Goal: Task Accomplishment & Management: Manage account settings

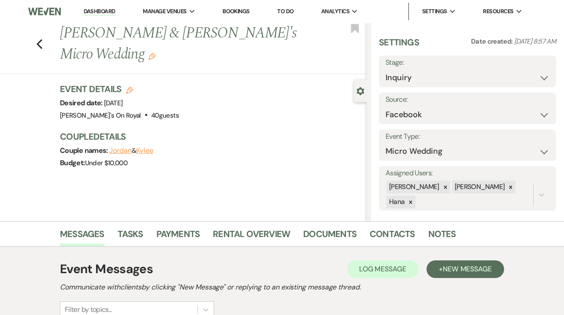
select select "8"
select select "16"
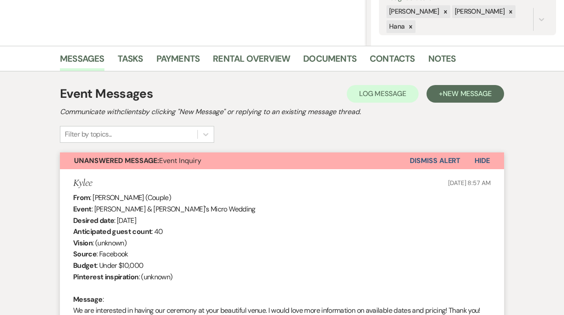
scroll to position [174, 0]
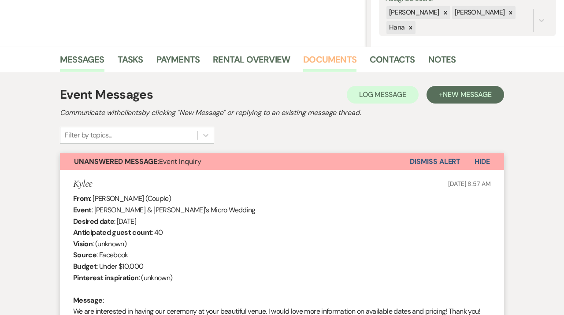
click at [337, 63] on link "Documents" at bounding box center [329, 61] width 53 height 19
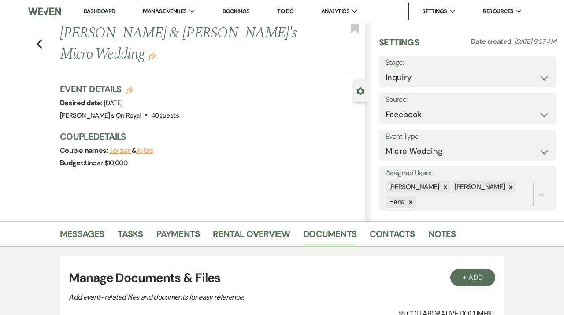
click at [100, 10] on link "Dashboard" at bounding box center [100, 11] width 32 height 8
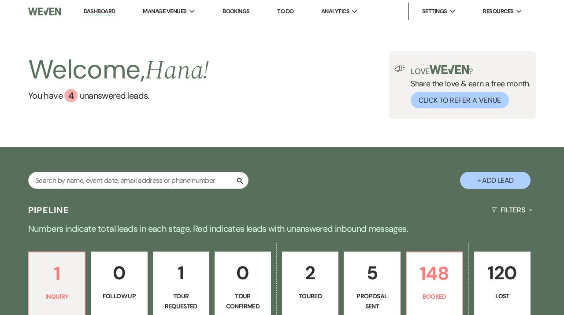
scroll to position [118, 0]
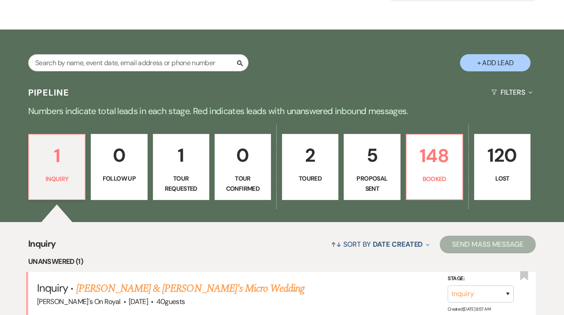
click at [385, 180] on p "Proposal Sent" at bounding box center [371, 184] width 45 height 20
select select "6"
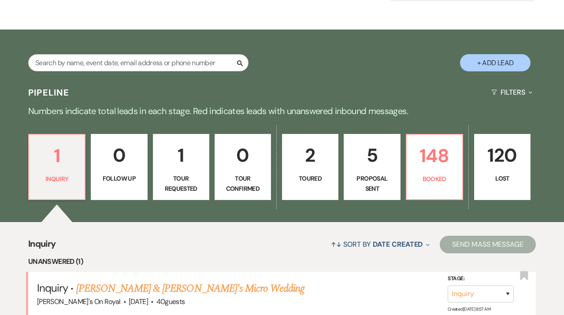
select select "6"
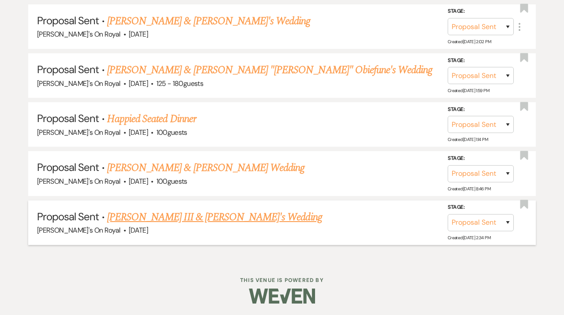
click at [233, 211] on link "[PERSON_NAME] III & [PERSON_NAME]'s Wedding" at bounding box center [214, 217] width 215 height 16
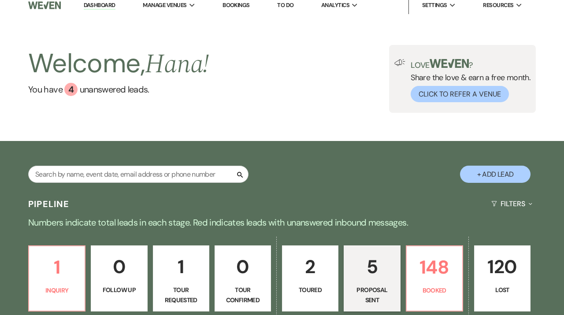
select select "6"
select select "20"
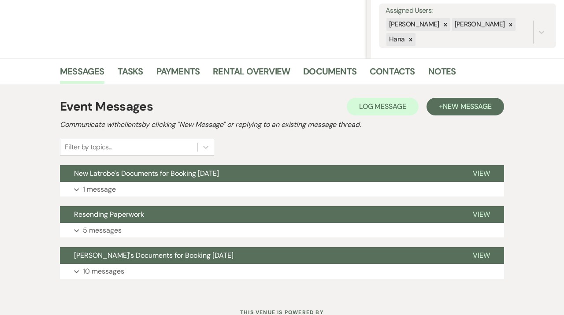
scroll to position [196, 0]
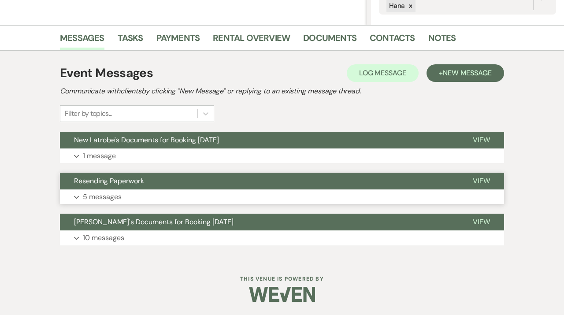
click at [276, 182] on button "Resending Paperwork" at bounding box center [259, 181] width 399 height 17
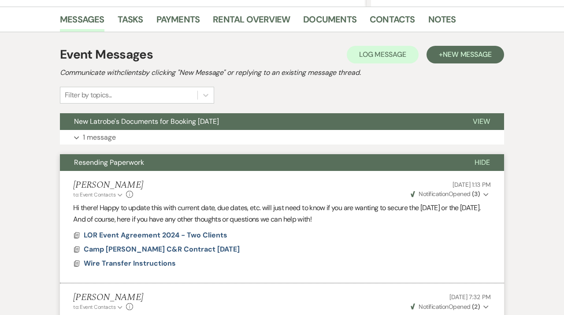
scroll to position [192, 0]
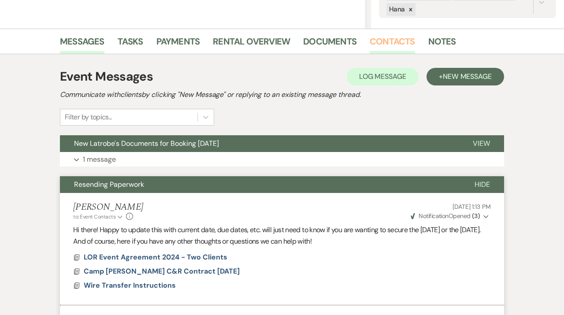
click at [387, 38] on link "Contacts" at bounding box center [392, 43] width 45 height 19
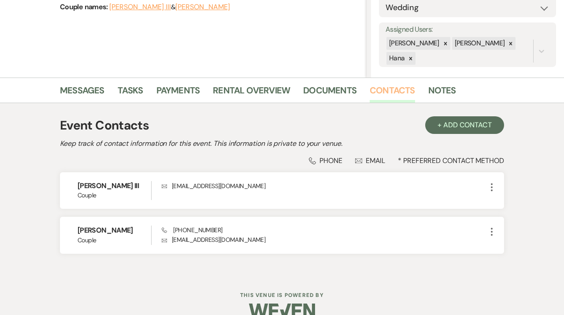
scroll to position [160, 0]
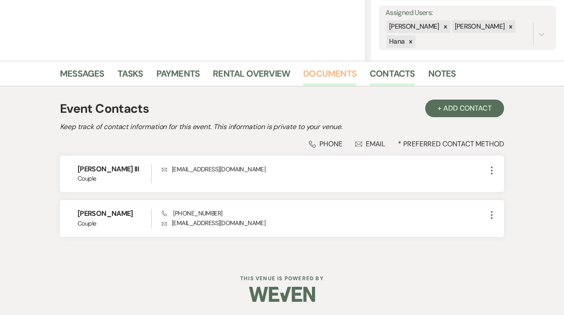
click at [331, 78] on link "Documents" at bounding box center [329, 76] width 53 height 19
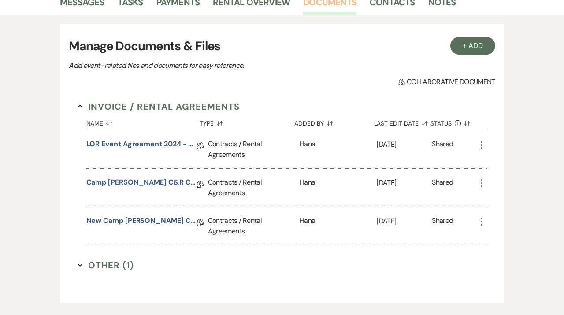
scroll to position [254, 0]
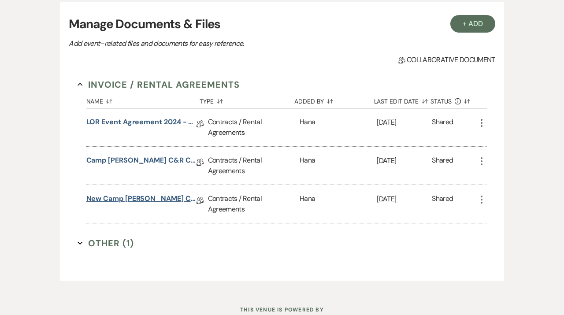
click at [160, 198] on link "New Camp [PERSON_NAME] C&R Contract [DATE]" at bounding box center [141, 200] width 110 height 14
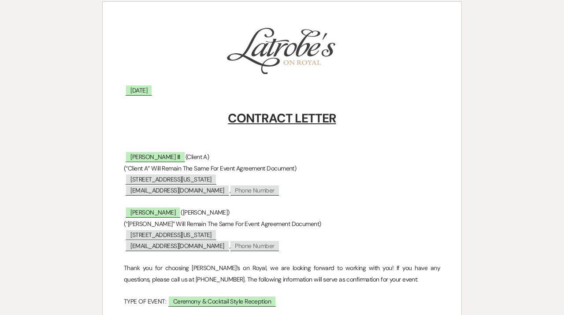
scroll to position [116, 0]
